Goal: Communication & Community: Participate in discussion

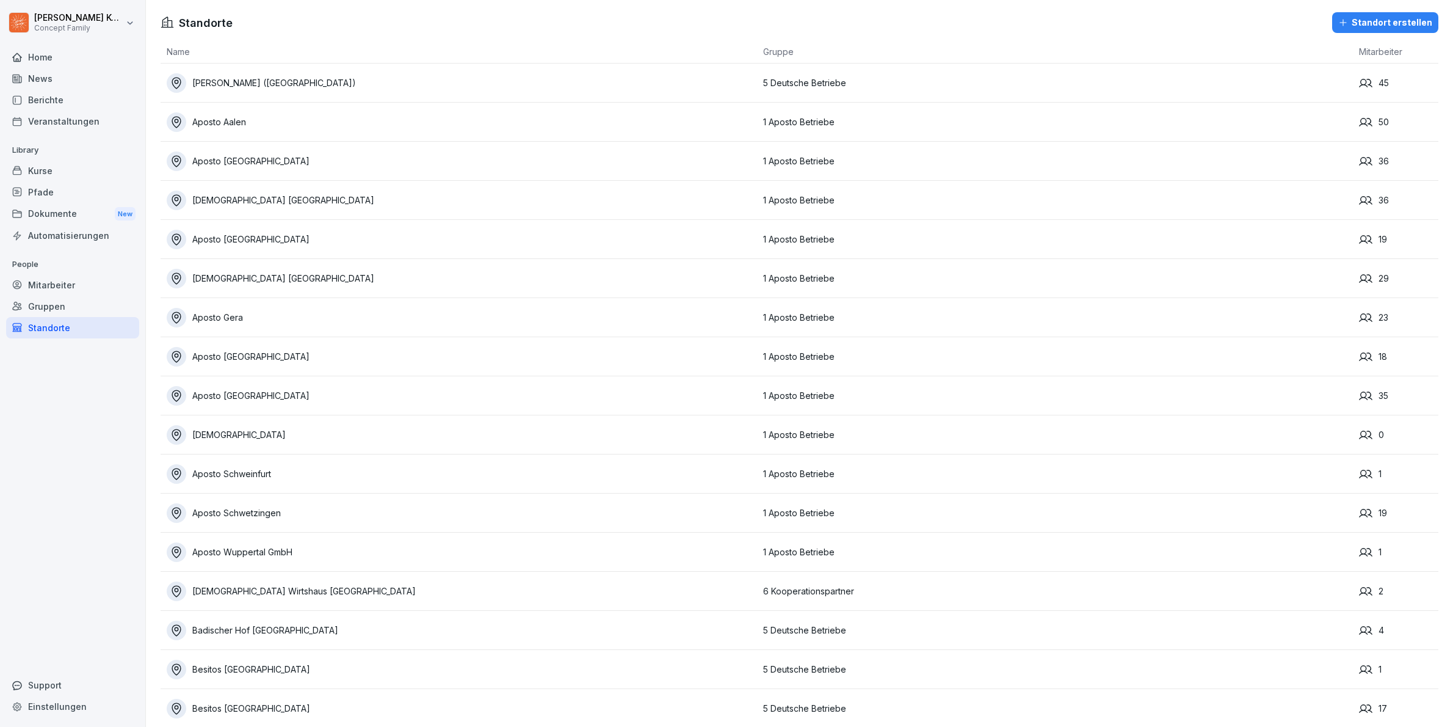
scroll to position [2445, 0]
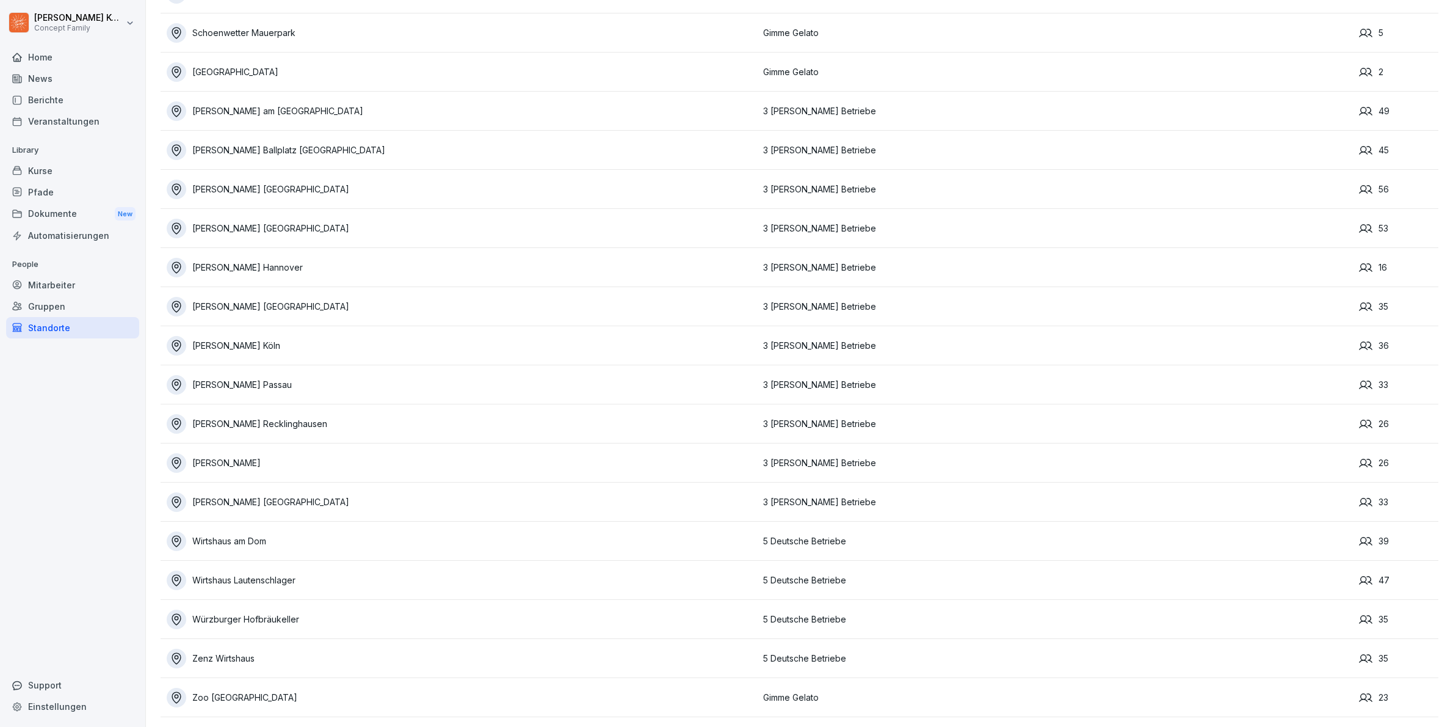
click at [52, 81] on div "News" at bounding box center [72, 78] width 133 height 21
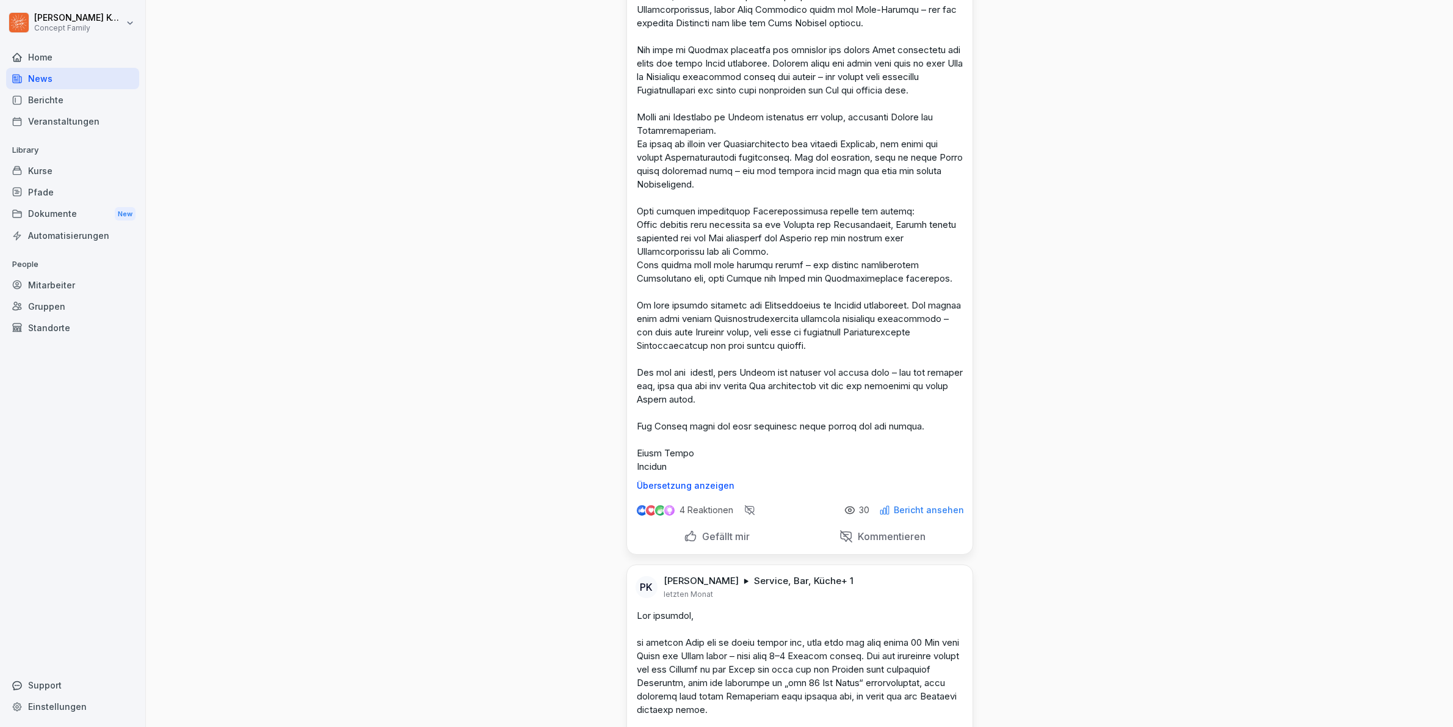
scroll to position [444, 0]
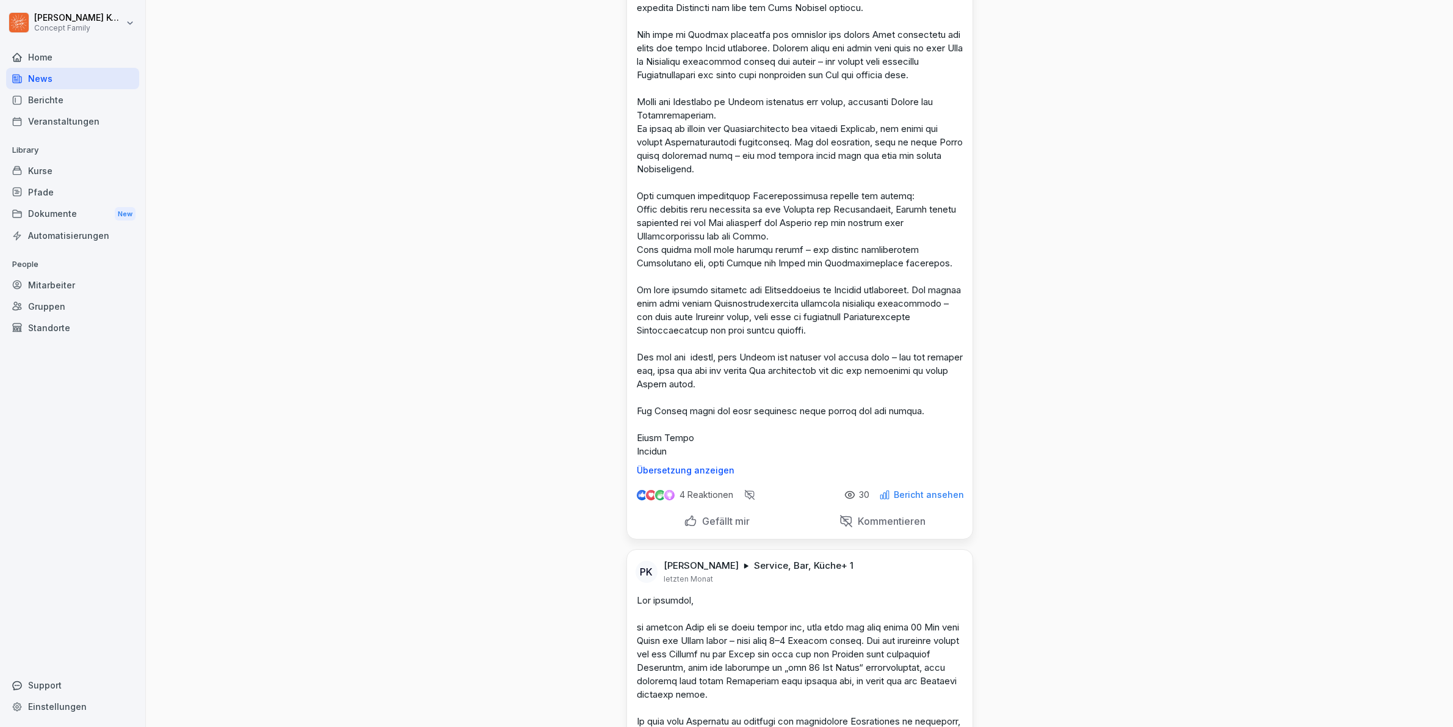
click at [701, 495] on p "4 Reaktionen" at bounding box center [707, 495] width 54 height 10
click at [713, 500] on div "4 Reaktionen" at bounding box center [685, 494] width 98 height 15
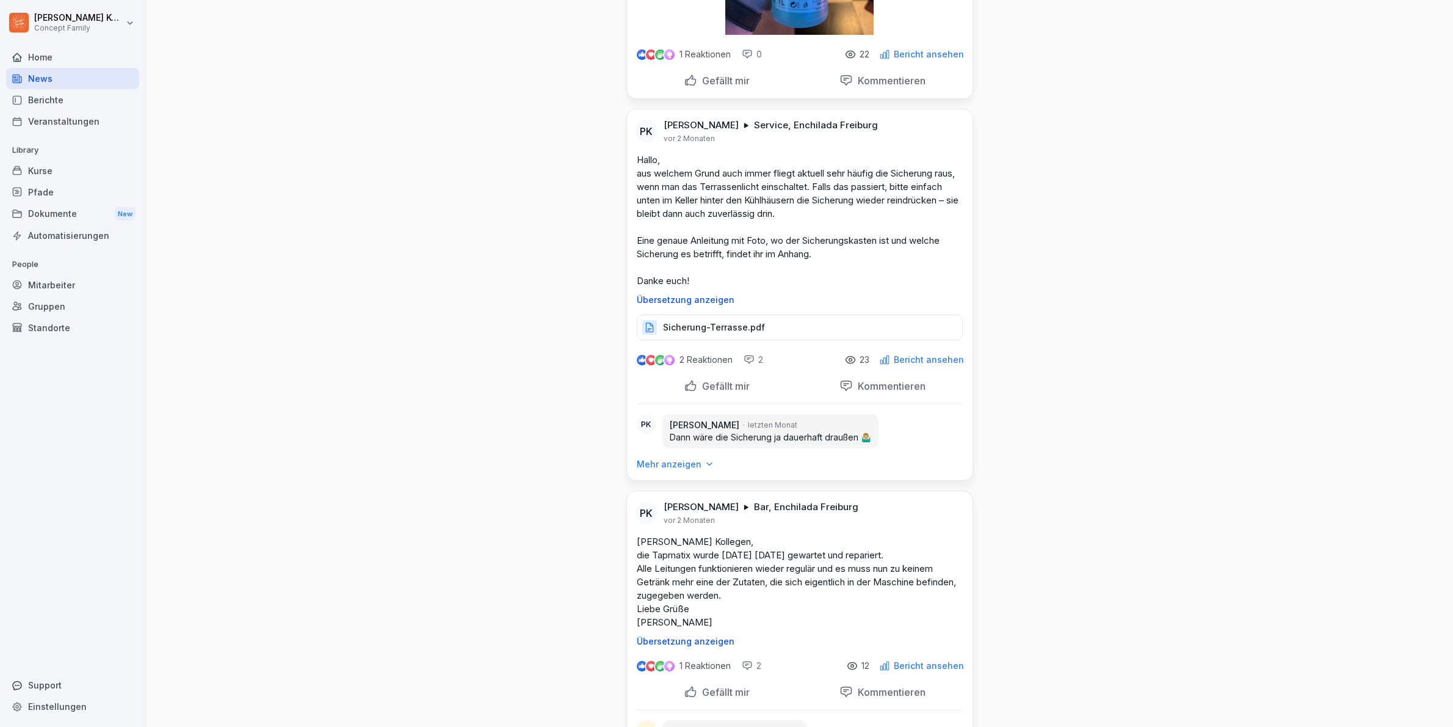
scroll to position [3753, 0]
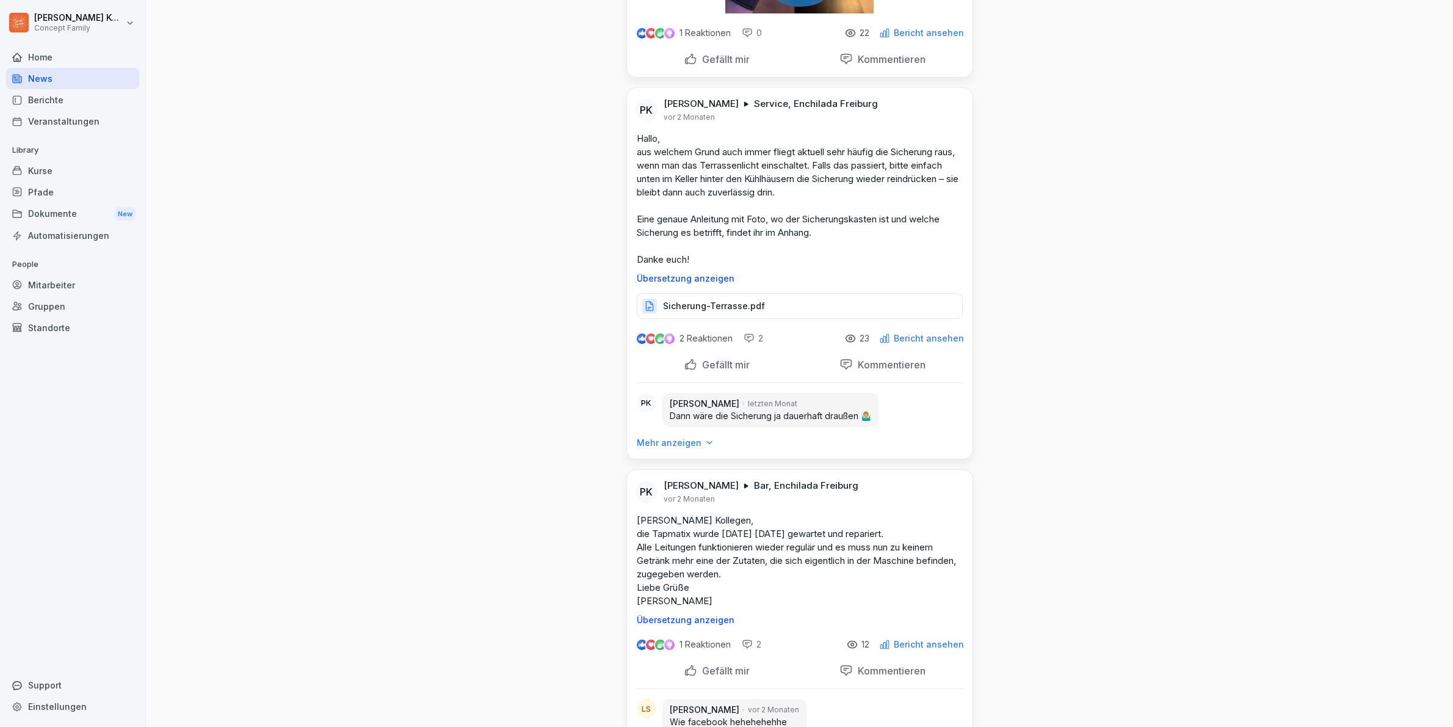
click at [748, 344] on div at bounding box center [749, 338] width 11 height 11
click at [751, 344] on div "2" at bounding box center [754, 338] width 20 height 12
click at [680, 449] on p "Mehr anzeigen" at bounding box center [669, 443] width 65 height 12
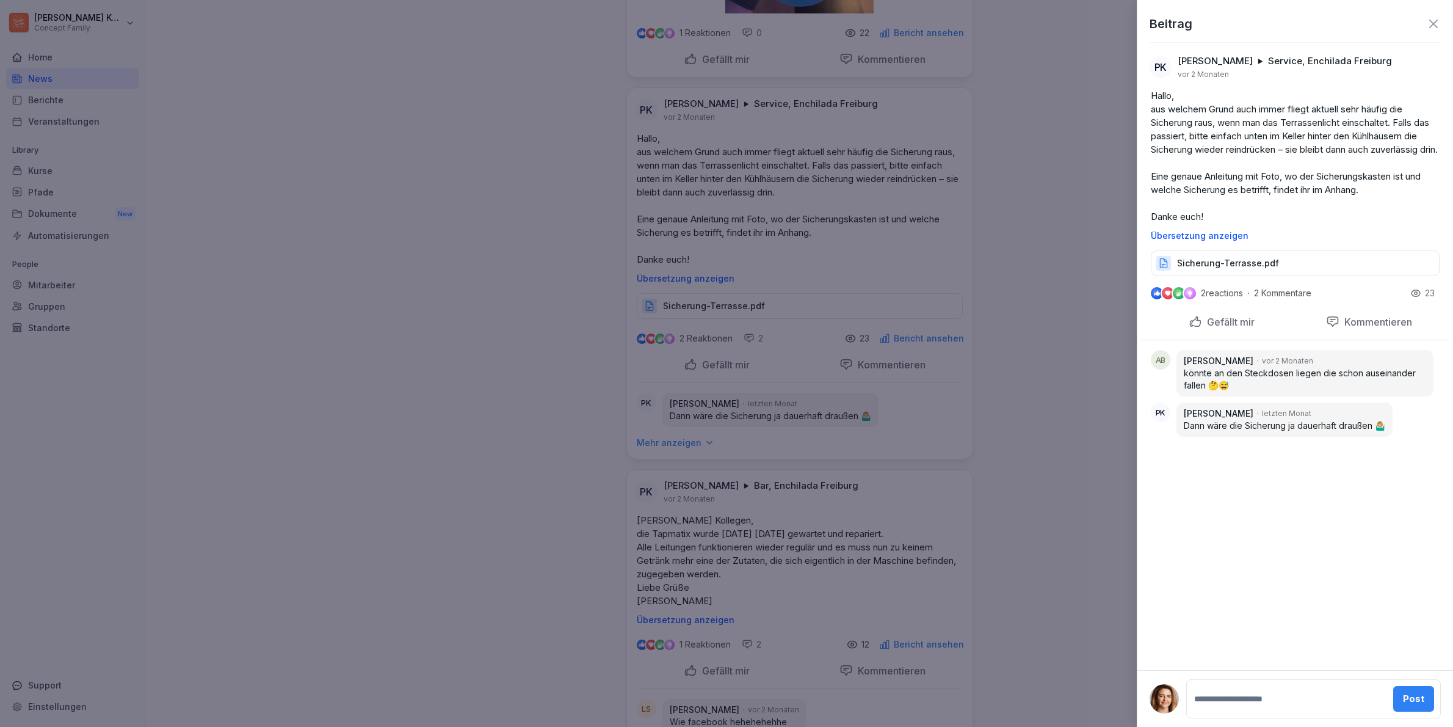
click at [1428, 23] on icon at bounding box center [1434, 23] width 15 height 15
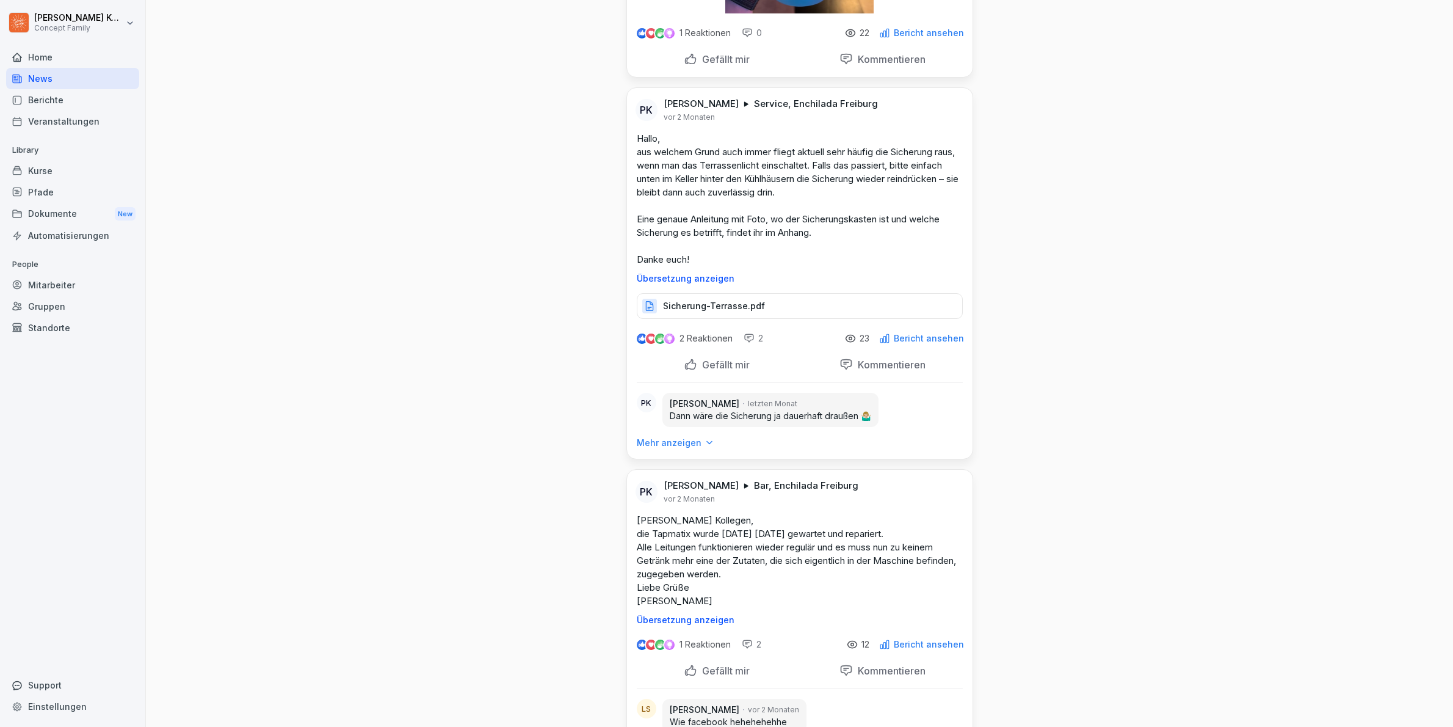
click at [50, 179] on div "Kurse" at bounding box center [72, 170] width 133 height 21
